Goal: Check status: Check status

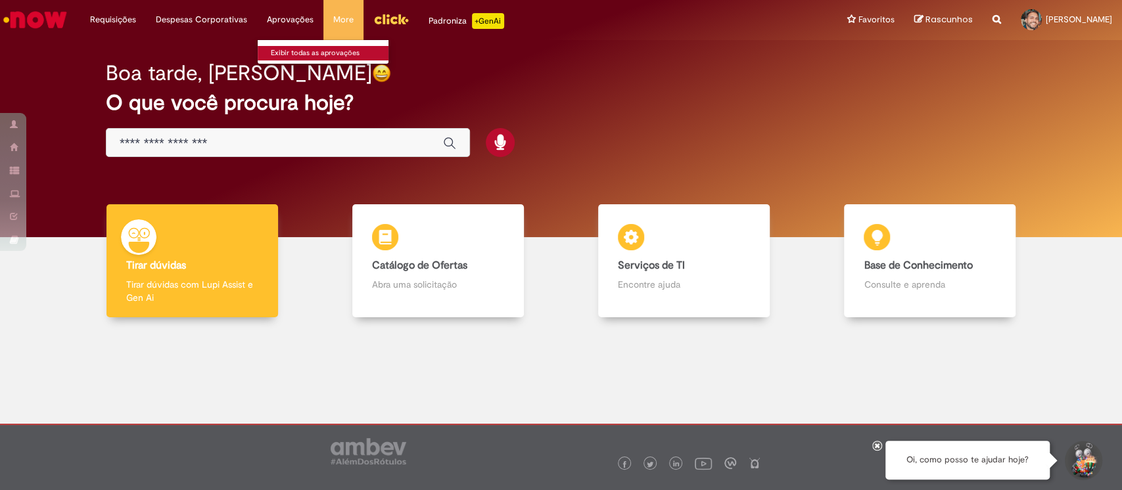
click at [278, 46] on link "Exibir todas as aprovações" at bounding box center [330, 53] width 145 height 14
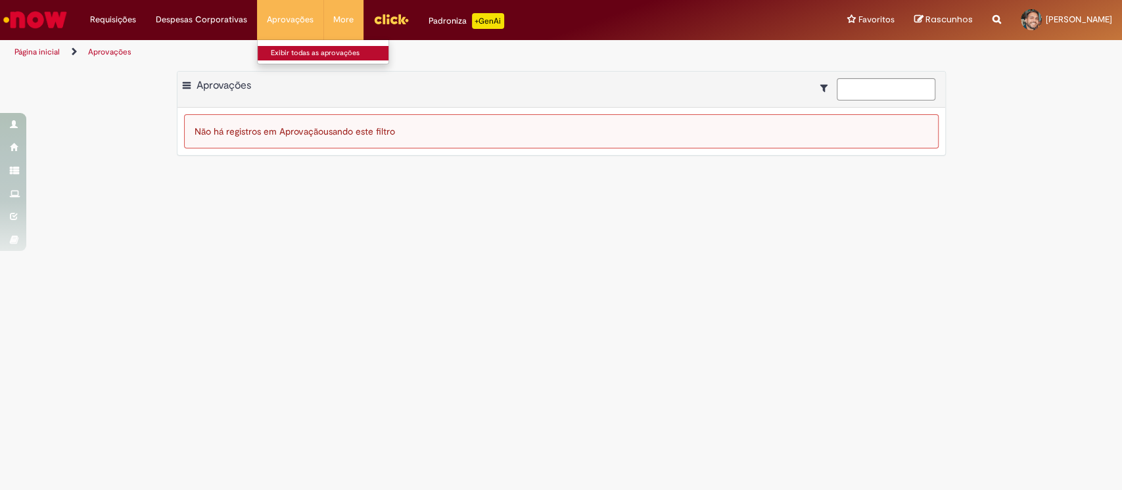
click at [347, 55] on link "Exibir todas as aprovações" at bounding box center [330, 53] width 145 height 14
click at [279, 50] on link "Exibir todas as aprovações" at bounding box center [330, 53] width 145 height 14
click at [28, 12] on img "Ir para a Homepage" at bounding box center [35, 20] width 68 height 26
